Goal: Information Seeking & Learning: Learn about a topic

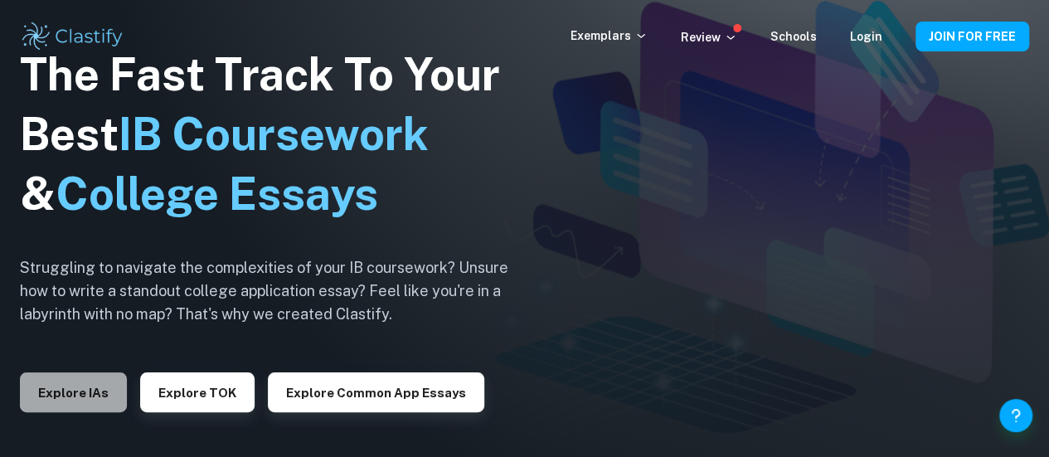
click at [71, 390] on button "Explore IAs" at bounding box center [73, 392] width 107 height 40
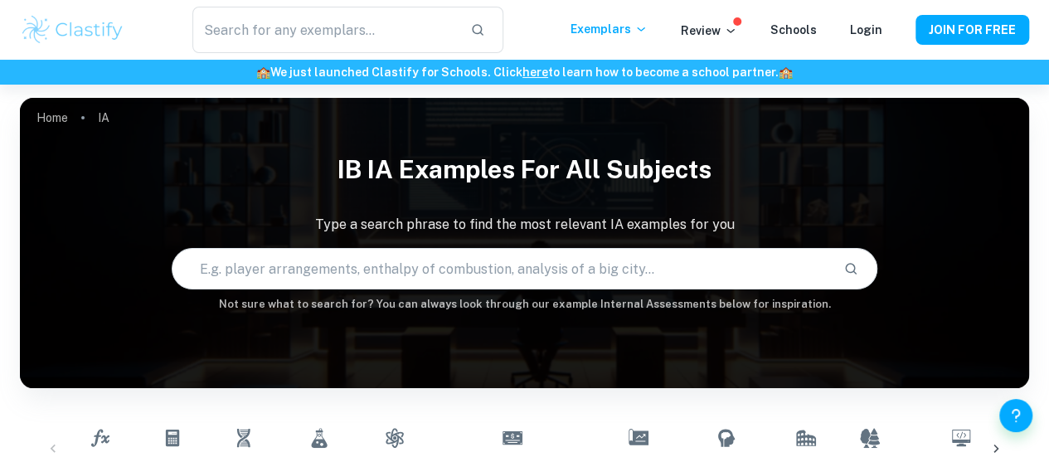
click at [256, 275] on input "text" at bounding box center [501, 268] width 658 height 46
paste input "Graph 1 shows the relationship between the Viscosity (η) and the honey’s temper…"
type input "Graph 1 shows the relationship between the Viscosity (η) and the honey’s temper…"
type input "honey"
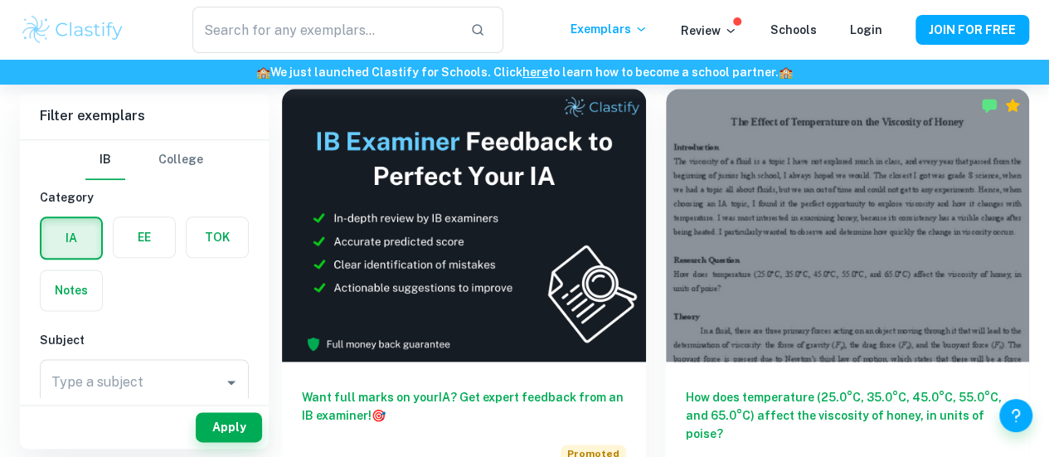
scroll to position [829, 0]
